Goal: Go to known website: Go to known website

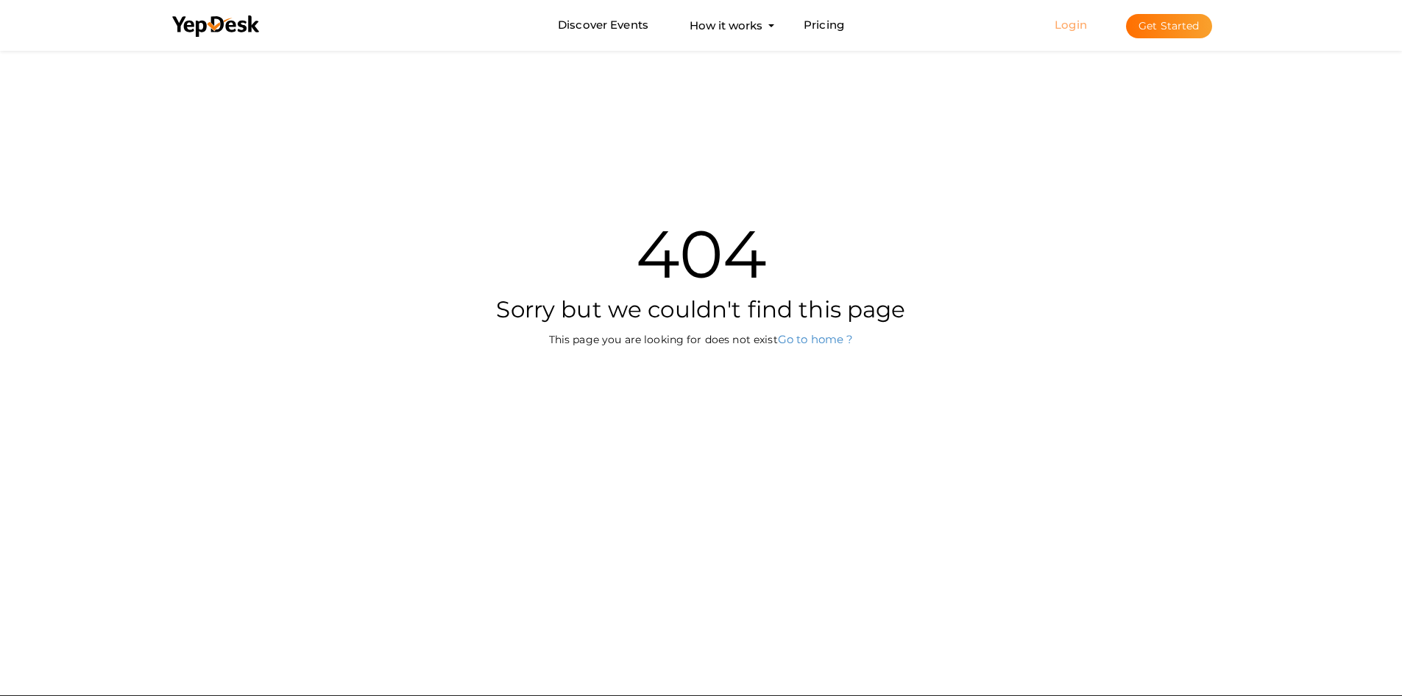
click at [1061, 26] on link "Login" at bounding box center [1071, 25] width 32 height 14
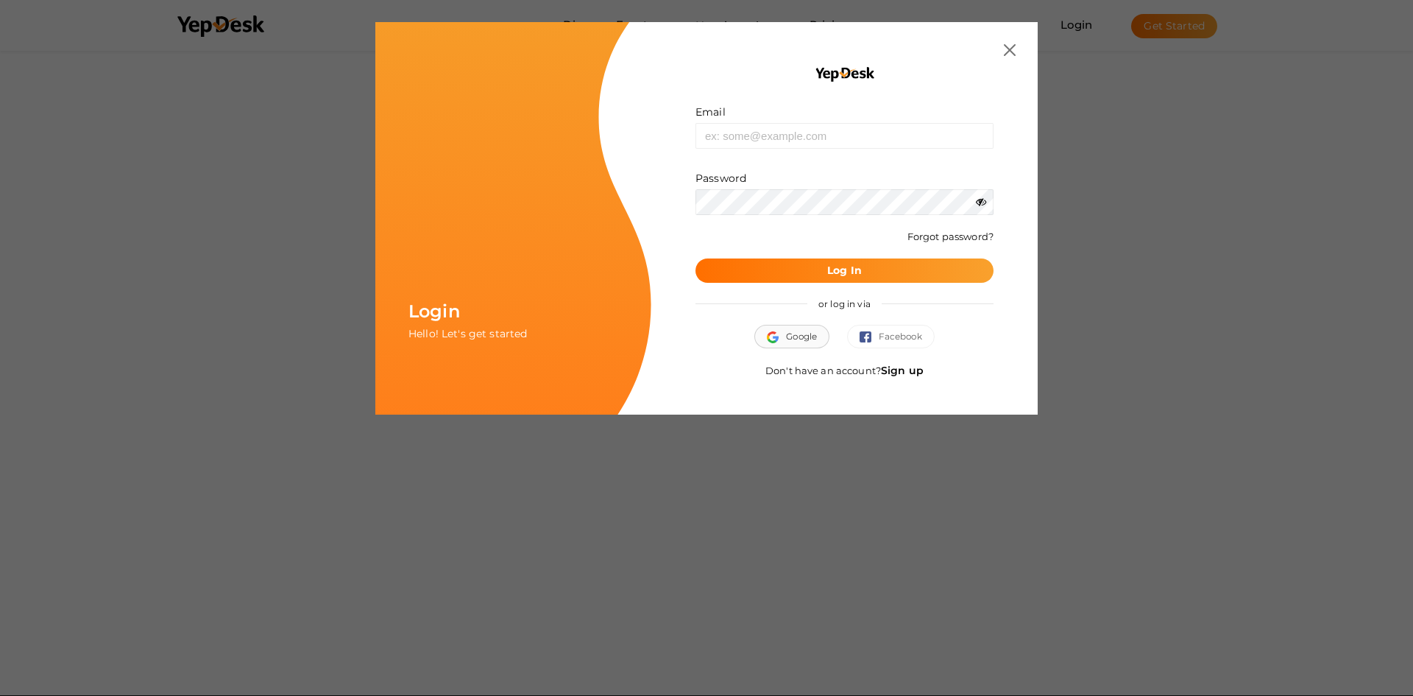
click at [795, 336] on span "Google" at bounding box center [792, 336] width 50 height 15
